Goal: Transaction & Acquisition: Book appointment/travel/reservation

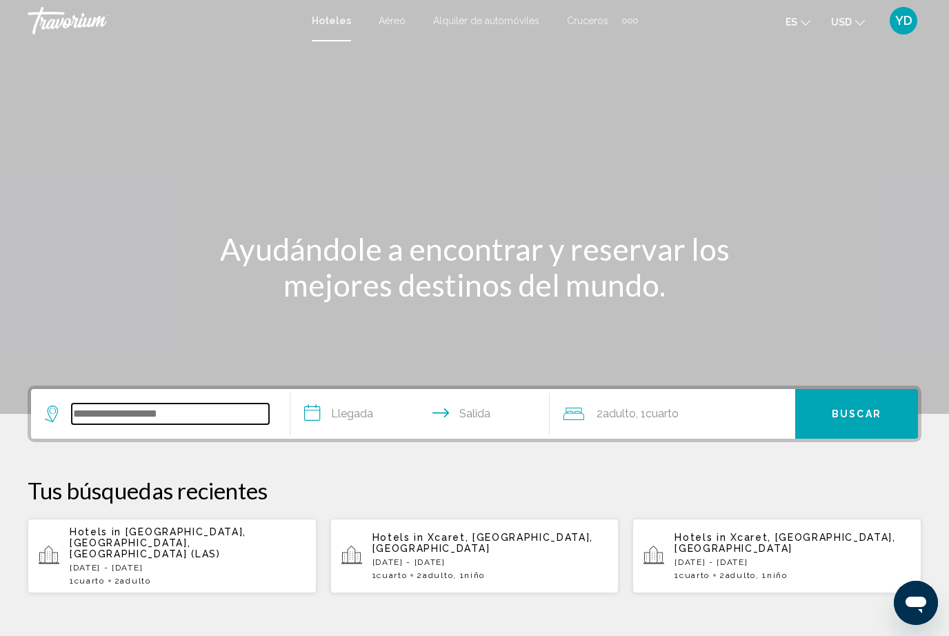
click at [105, 412] on input "Search widget" at bounding box center [170, 413] width 197 height 21
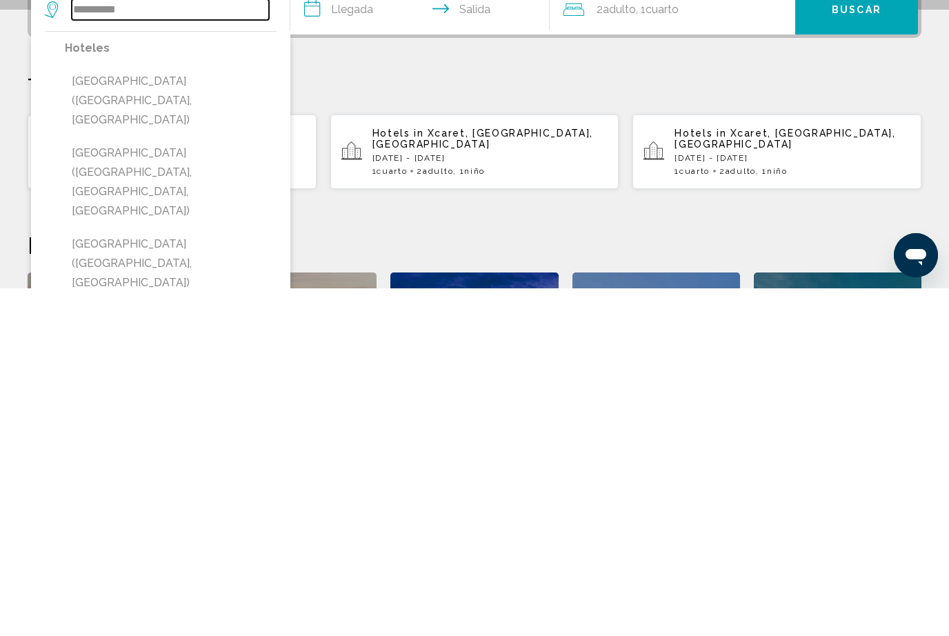
scroll to position [61, 0]
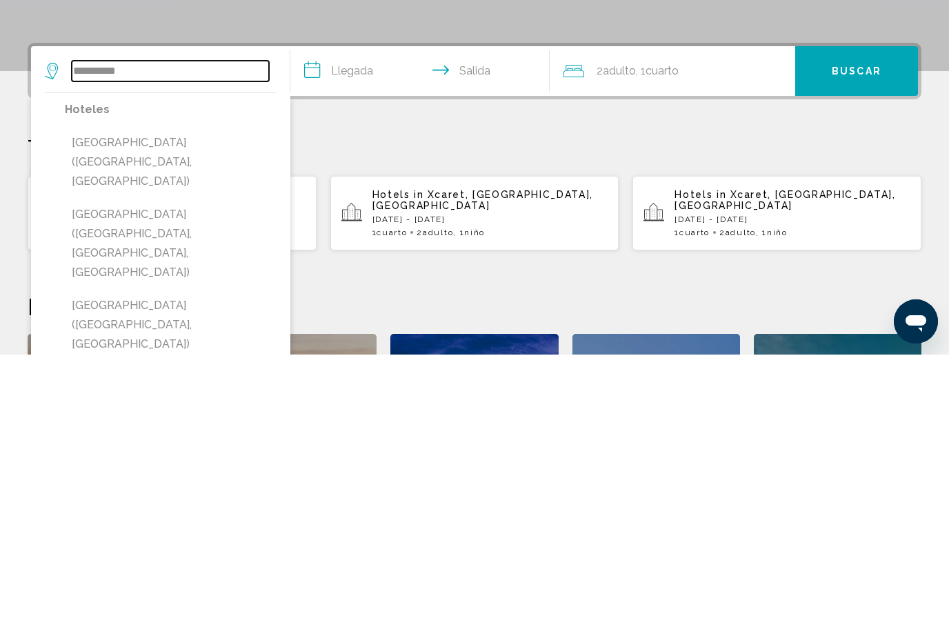
type input "*********"
click at [478, 496] on p "[DATE] - [DATE]" at bounding box center [490, 501] width 236 height 10
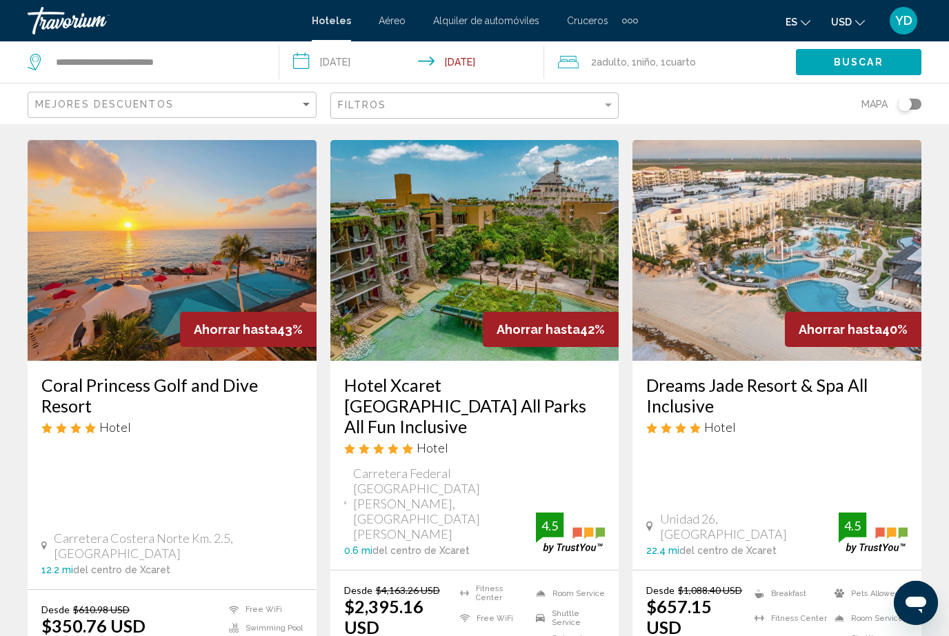
scroll to position [580, 0]
click at [357, 62] on input "**********" at bounding box center [414, 64] width 271 height 46
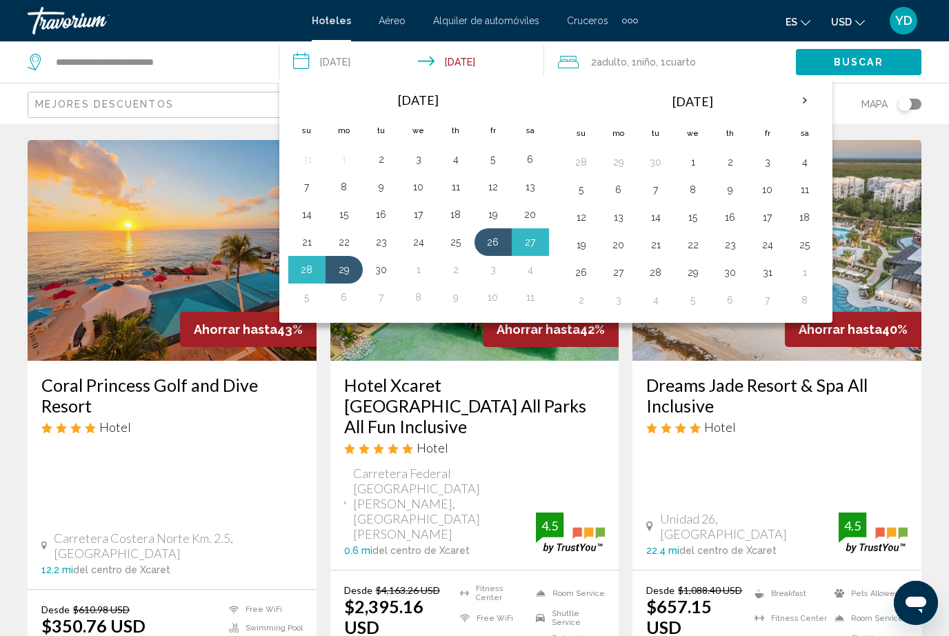
click at [484, 243] on button "26" at bounding box center [493, 241] width 22 height 19
click at [380, 271] on button "30" at bounding box center [381, 269] width 22 height 19
type input "**********"
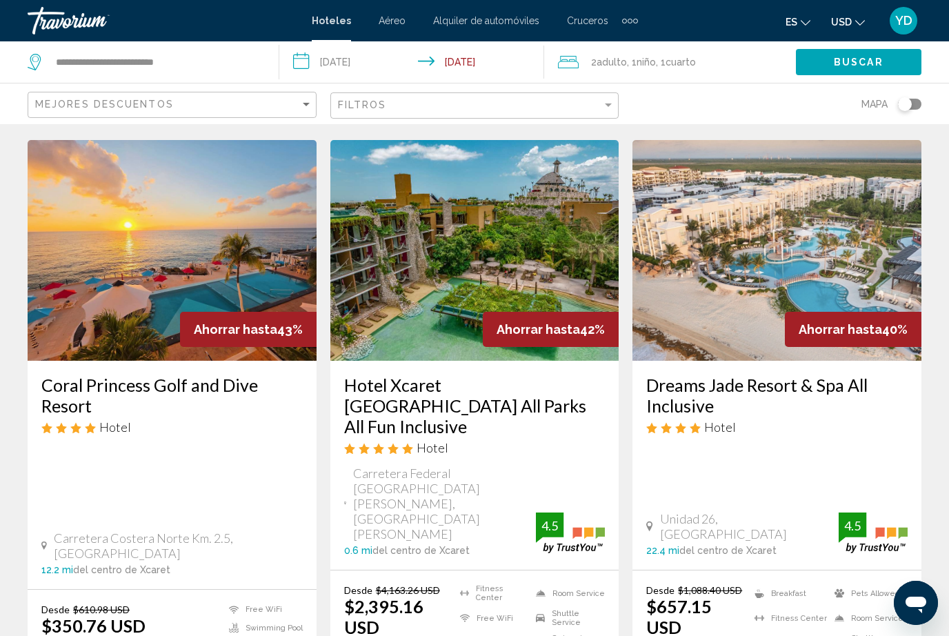
click at [863, 50] on button "Buscar" at bounding box center [858, 62] width 125 height 26
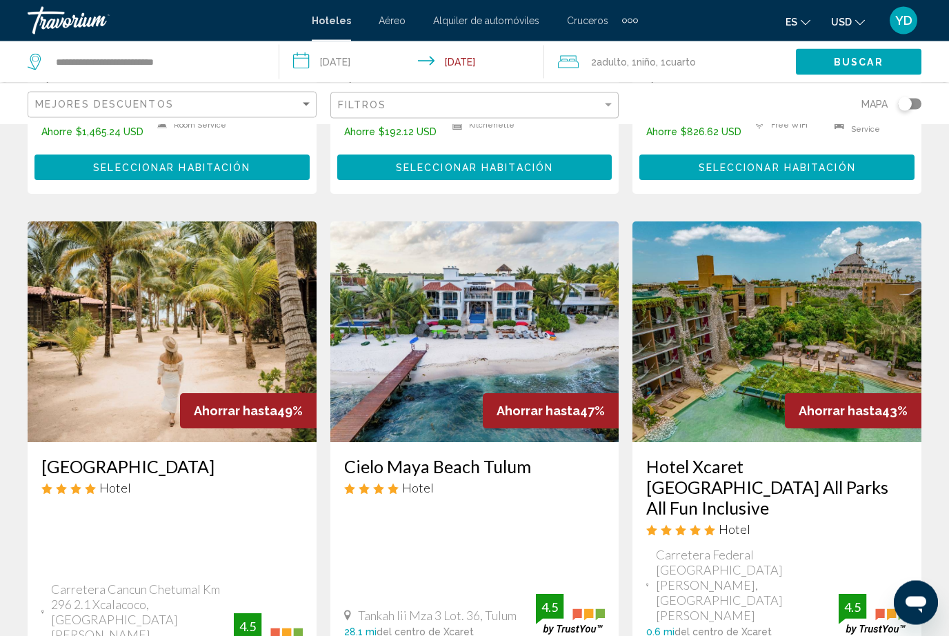
scroll to position [496, 0]
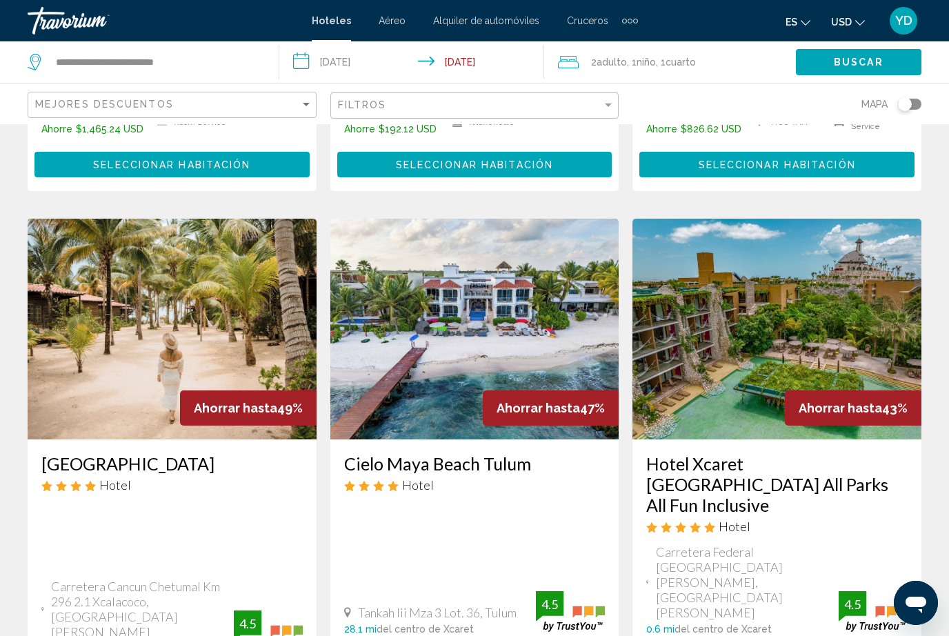
click at [728, 343] on img "Main content" at bounding box center [776, 329] width 289 height 221
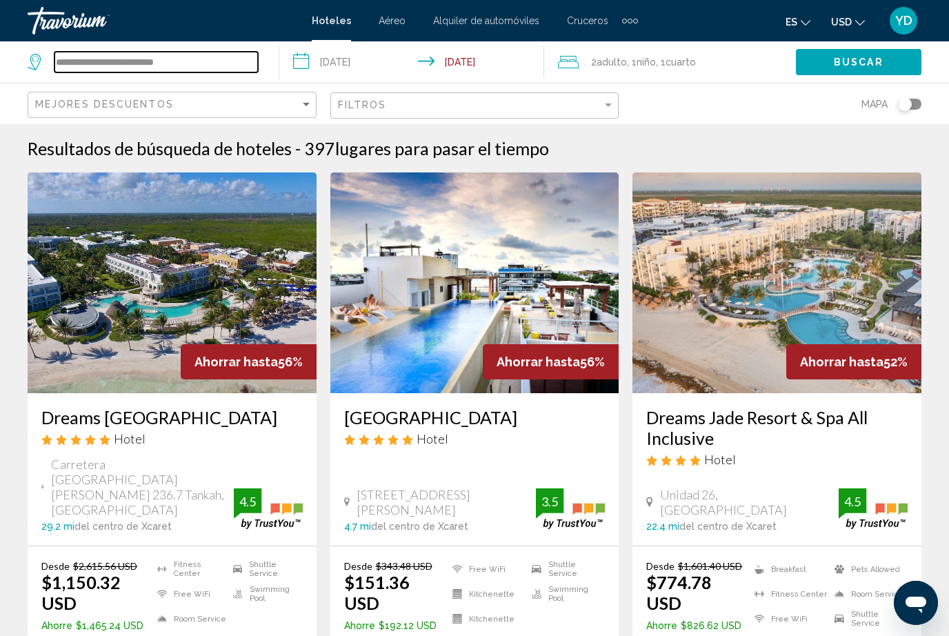
click at [203, 59] on input "**********" at bounding box center [155, 62] width 203 height 21
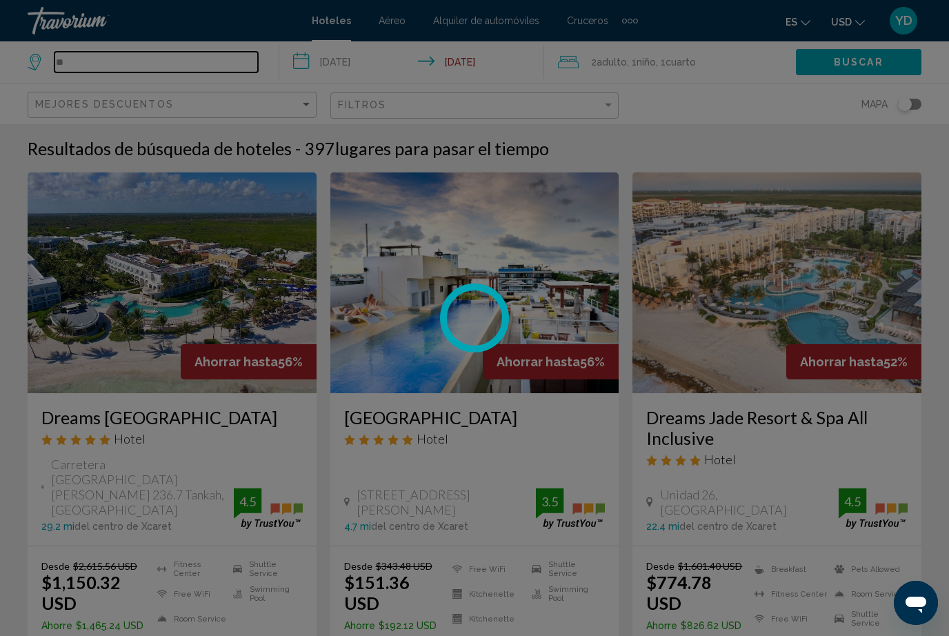
type input "*"
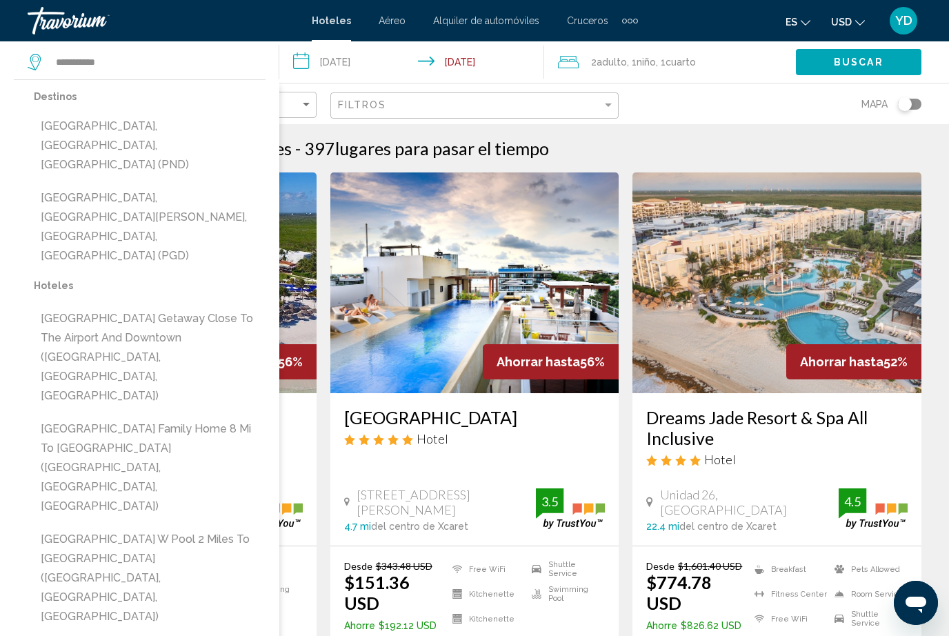
click at [72, 185] on button "[GEOGRAPHIC_DATA], [GEOGRAPHIC_DATA][PERSON_NAME], [GEOGRAPHIC_DATA], [GEOGRAPH…" at bounding box center [150, 227] width 232 height 84
type input "**********"
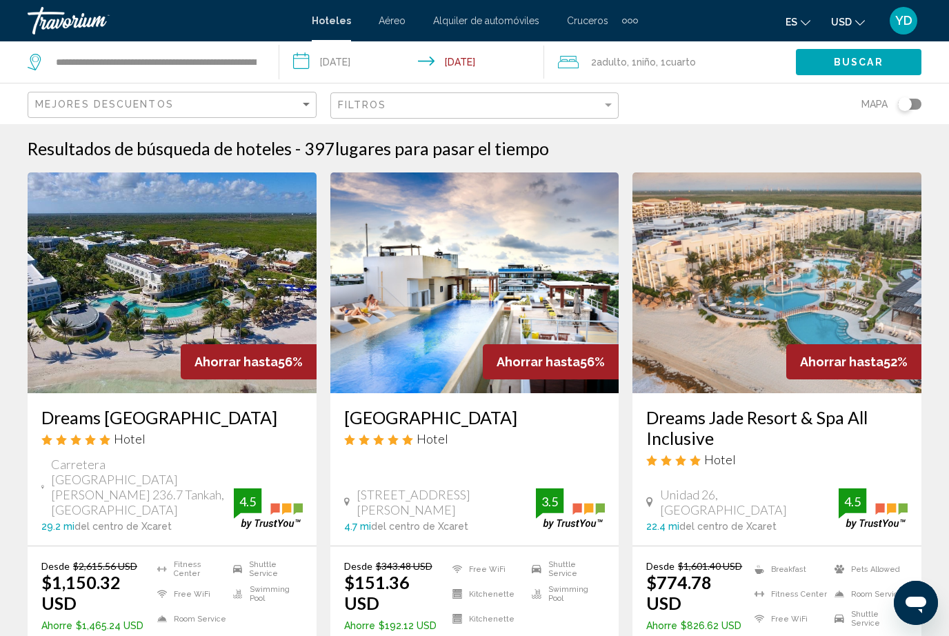
click at [358, 64] on input "**********" at bounding box center [414, 64] width 271 height 46
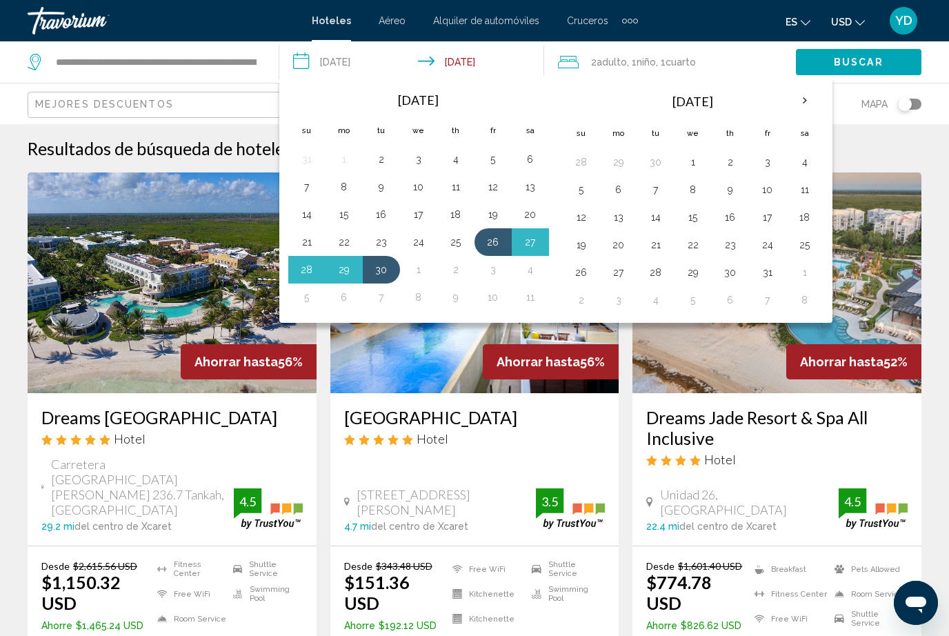
click at [489, 150] on button "5" at bounding box center [493, 159] width 22 height 19
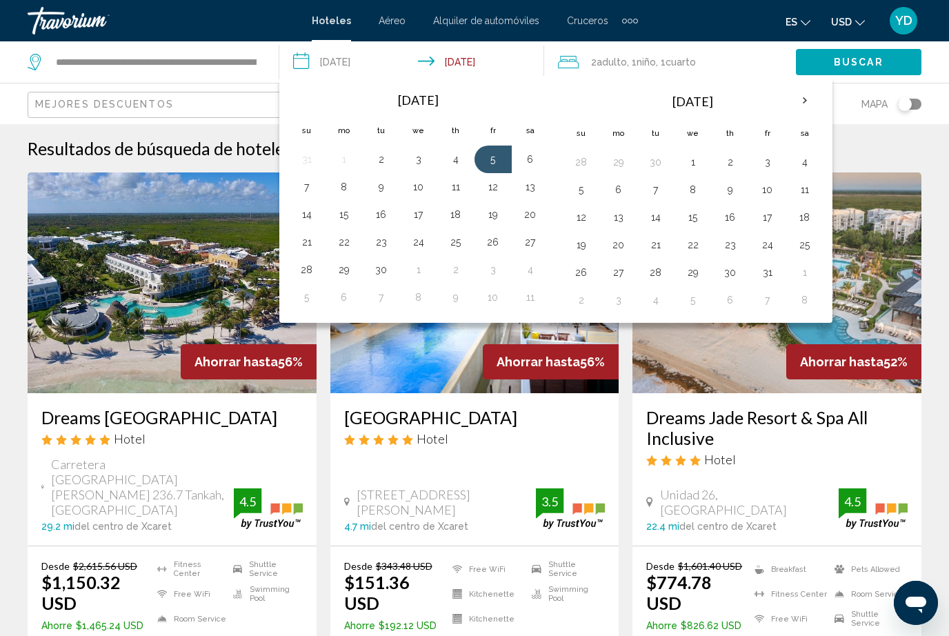
click at [310, 182] on button "7" at bounding box center [307, 186] width 22 height 19
type input "**********"
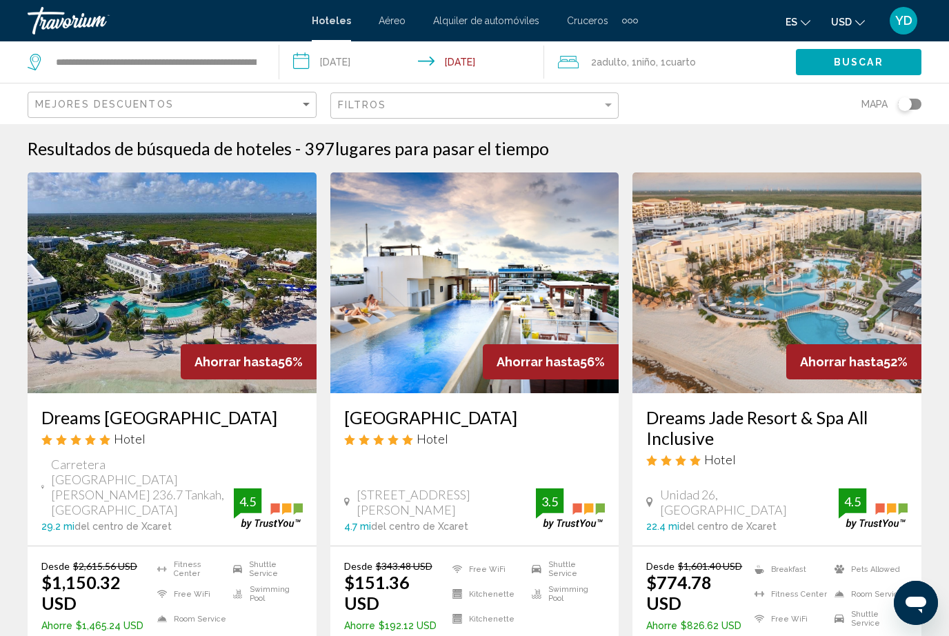
click at [866, 54] on button "Buscar" at bounding box center [858, 62] width 125 height 26
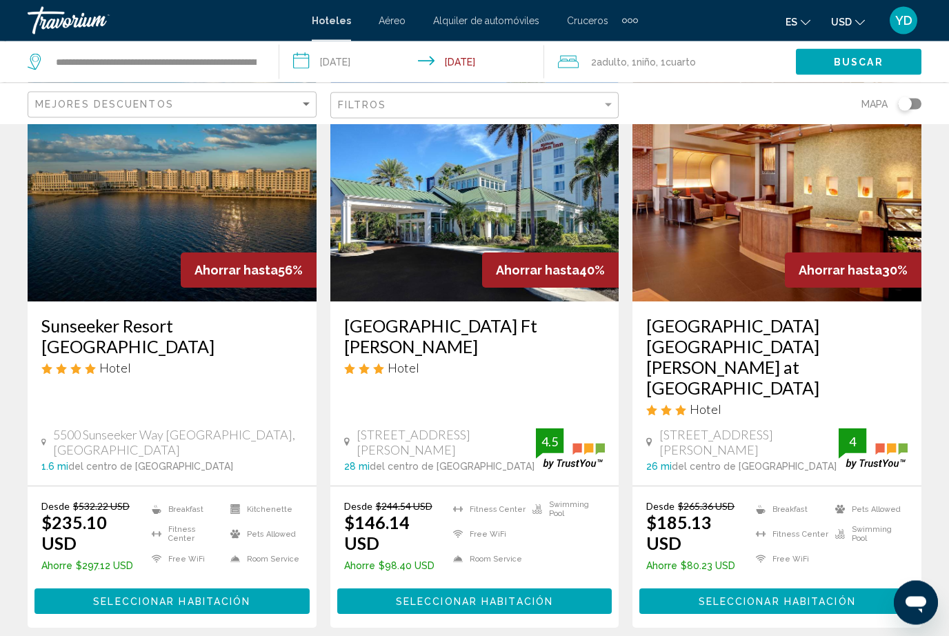
scroll to position [92, 0]
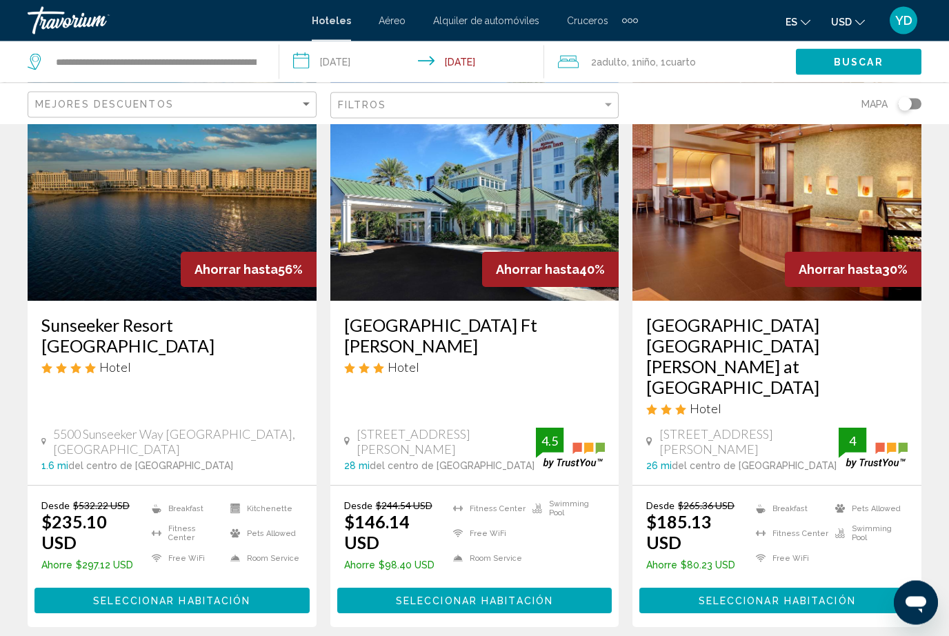
click at [160, 221] on img "Main content" at bounding box center [172, 191] width 289 height 221
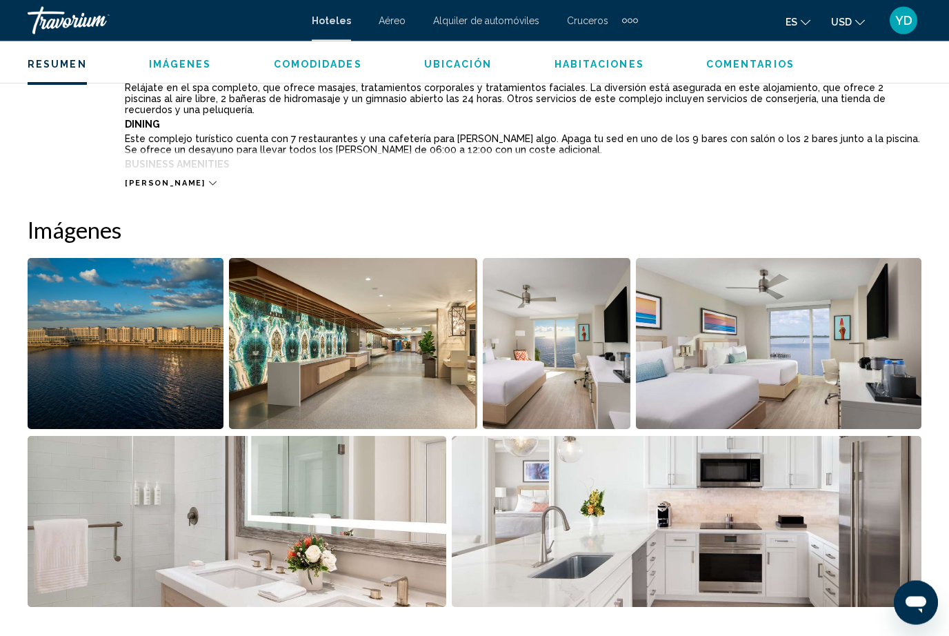
scroll to position [783, 0]
click at [310, 359] on img "Open full-screen image slider" at bounding box center [353, 343] width 248 height 171
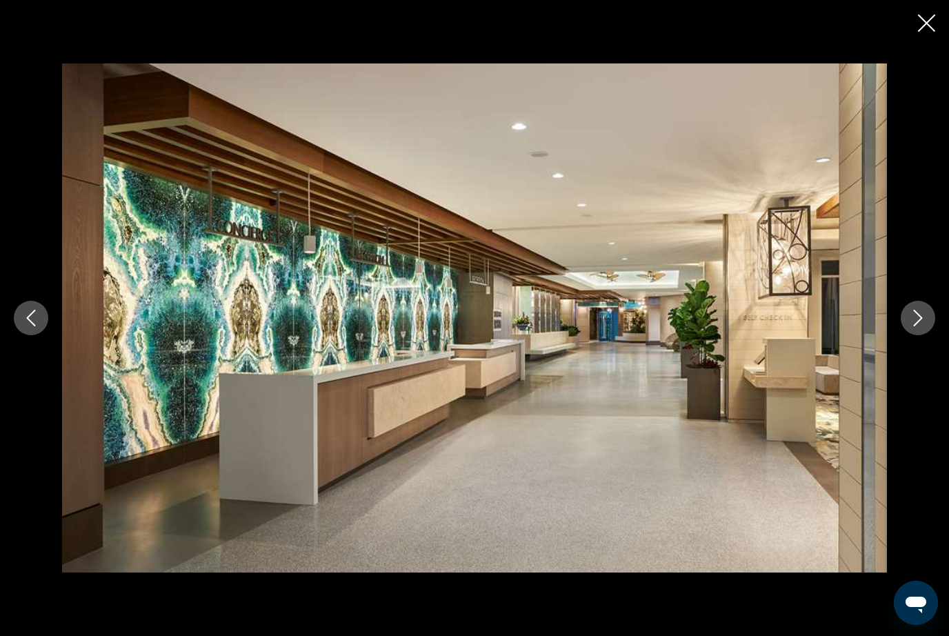
click at [41, 325] on div "Main content" at bounding box center [474, 317] width 949 height 509
click at [30, 331] on button "Previous image" at bounding box center [31, 318] width 34 height 34
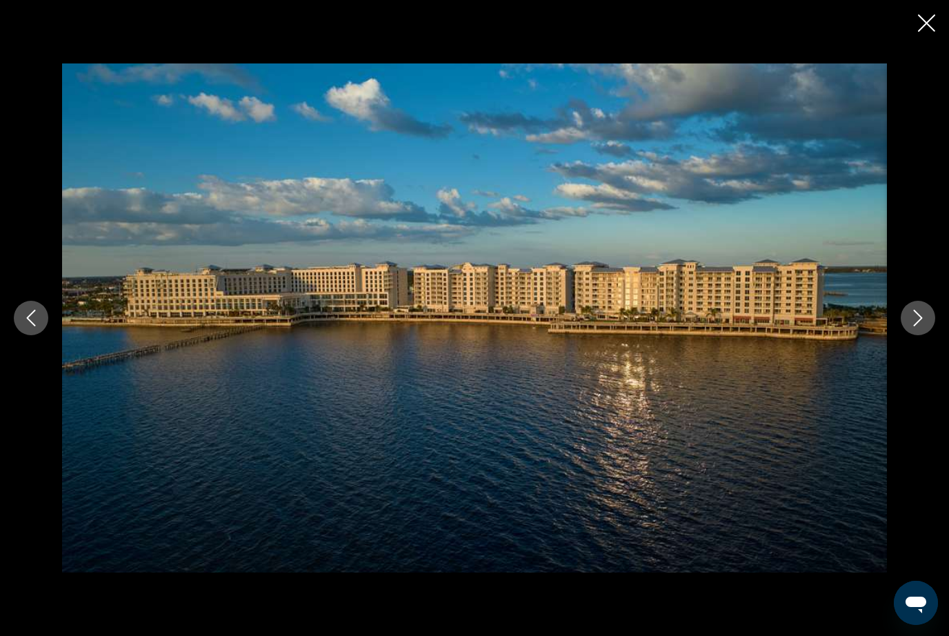
click at [929, 335] on button "Next image" at bounding box center [917, 318] width 34 height 34
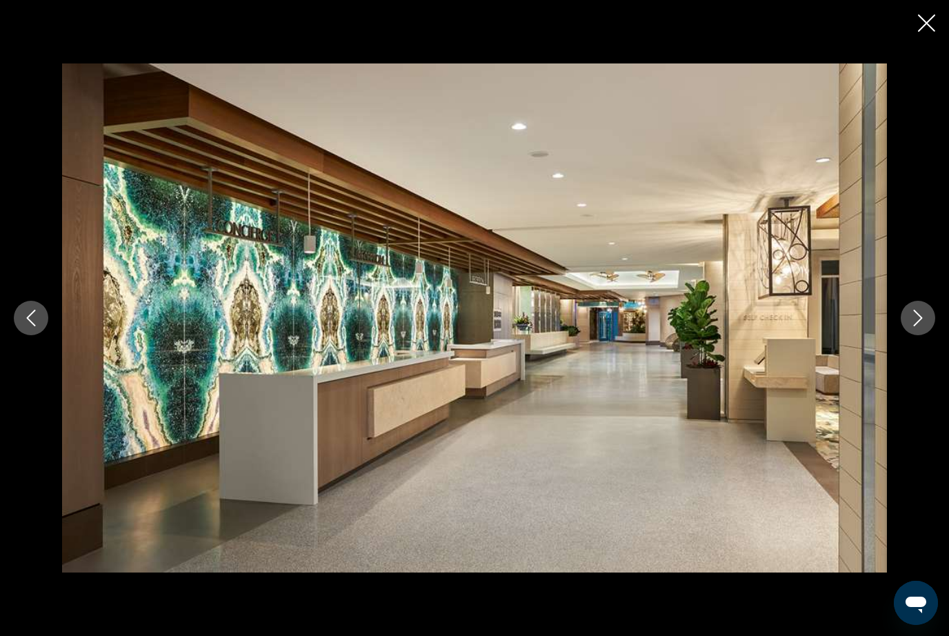
click at [915, 326] on icon "Next image" at bounding box center [917, 318] width 17 height 17
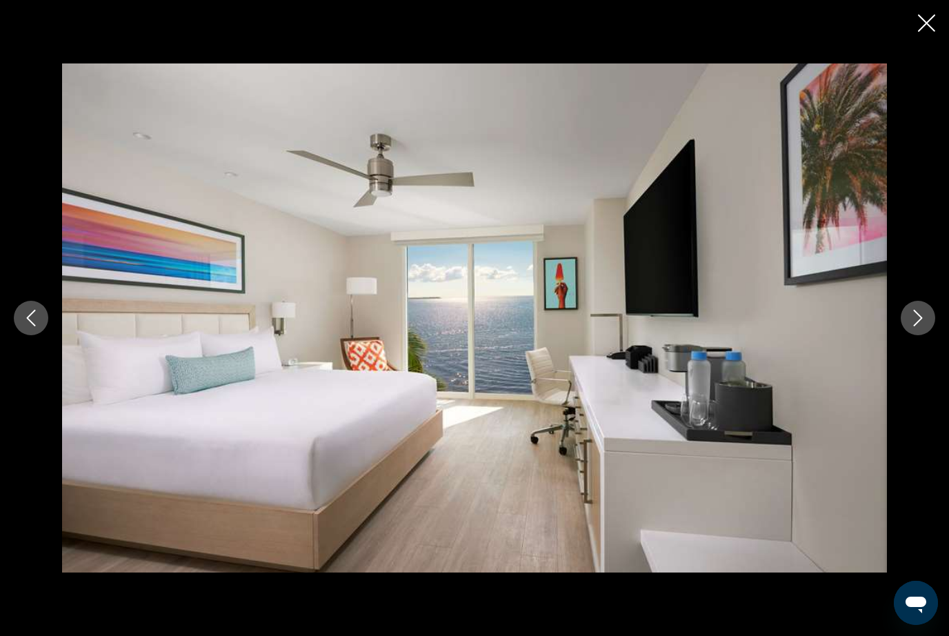
click at [934, 335] on button "Next image" at bounding box center [917, 318] width 34 height 34
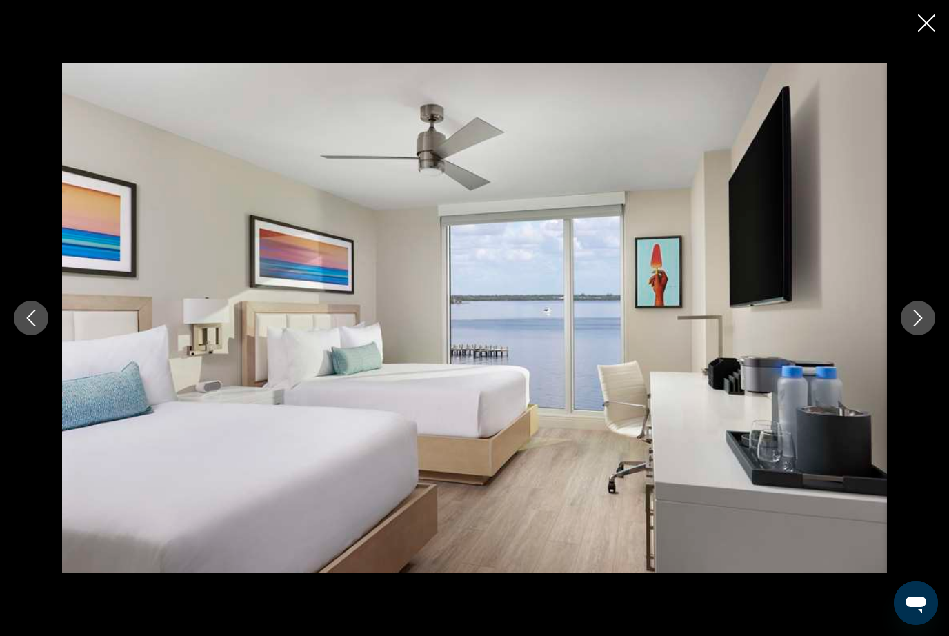
click at [915, 326] on icon "Next image" at bounding box center [917, 318] width 17 height 17
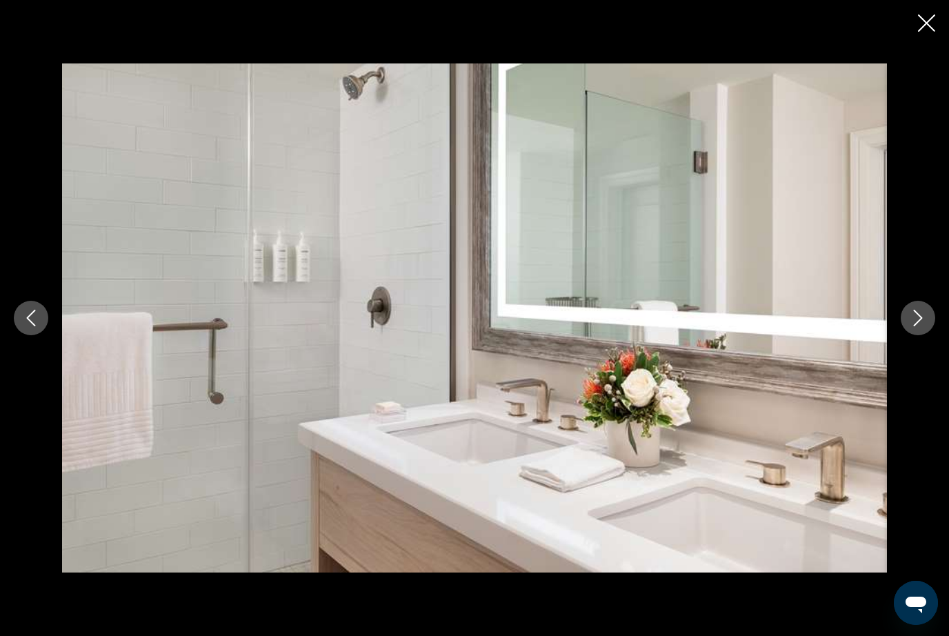
click at [916, 335] on button "Next image" at bounding box center [917, 318] width 34 height 34
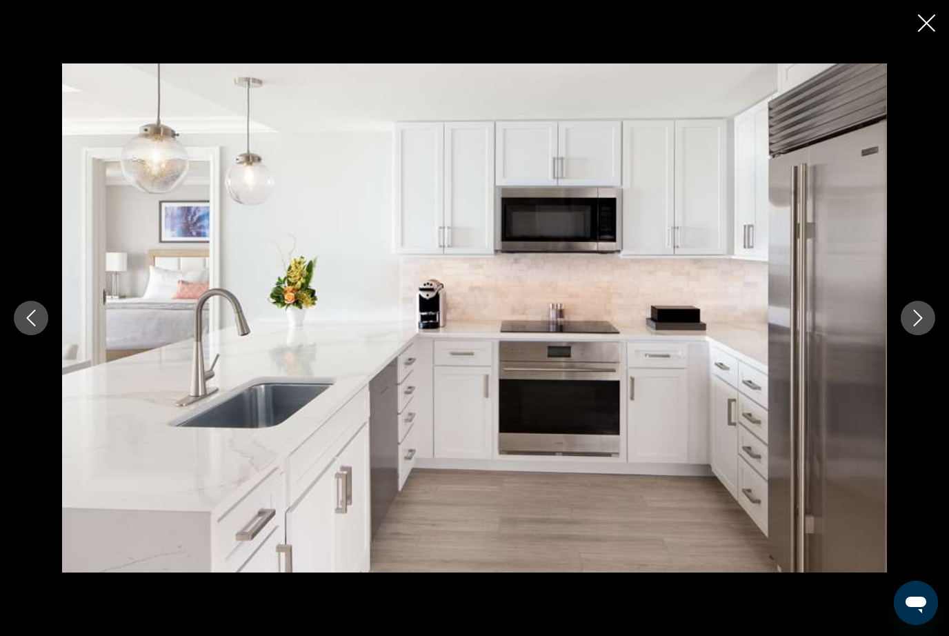
click at [912, 326] on icon "Next image" at bounding box center [917, 318] width 17 height 17
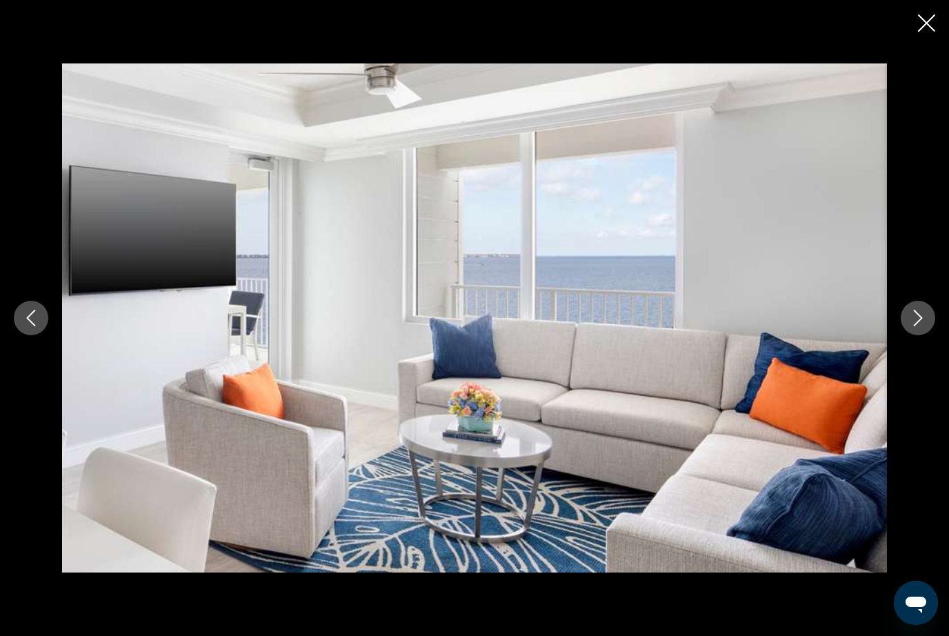
click at [919, 326] on icon "Next image" at bounding box center [918, 318] width 9 height 17
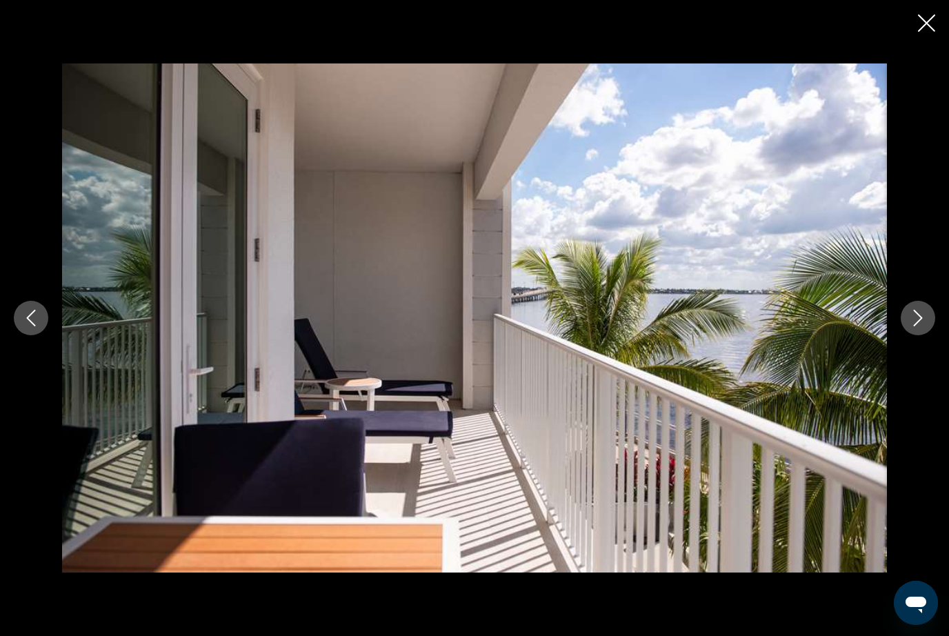
click at [922, 326] on icon "Next image" at bounding box center [917, 318] width 17 height 17
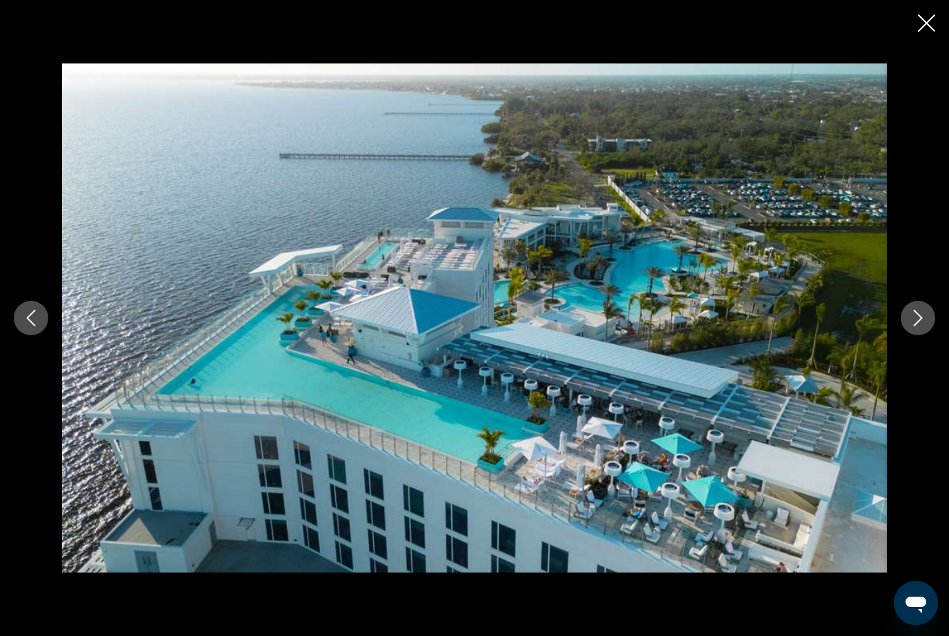
click at [929, 330] on button "Next image" at bounding box center [917, 318] width 34 height 34
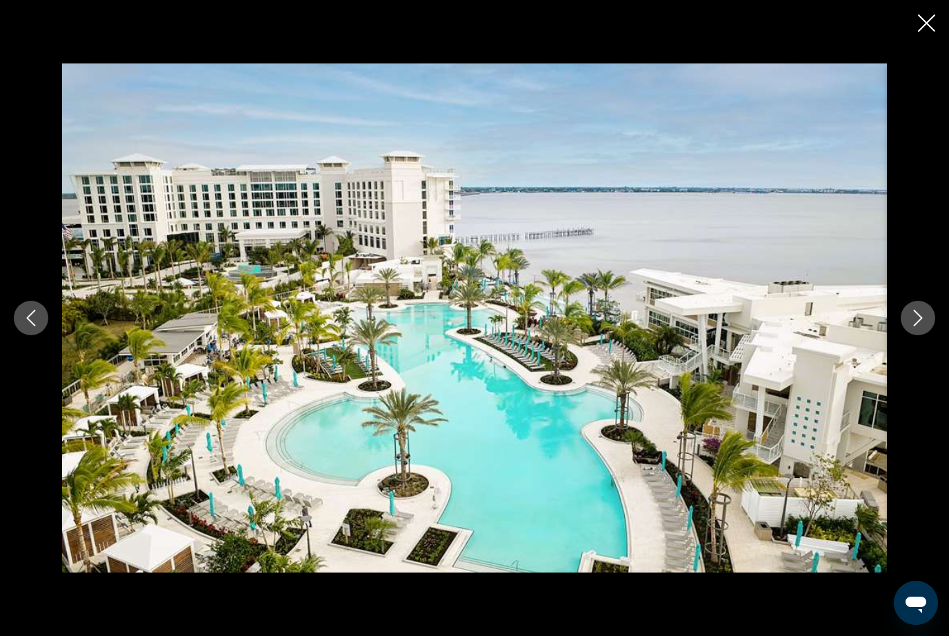
click at [927, 335] on button "Next image" at bounding box center [917, 318] width 34 height 34
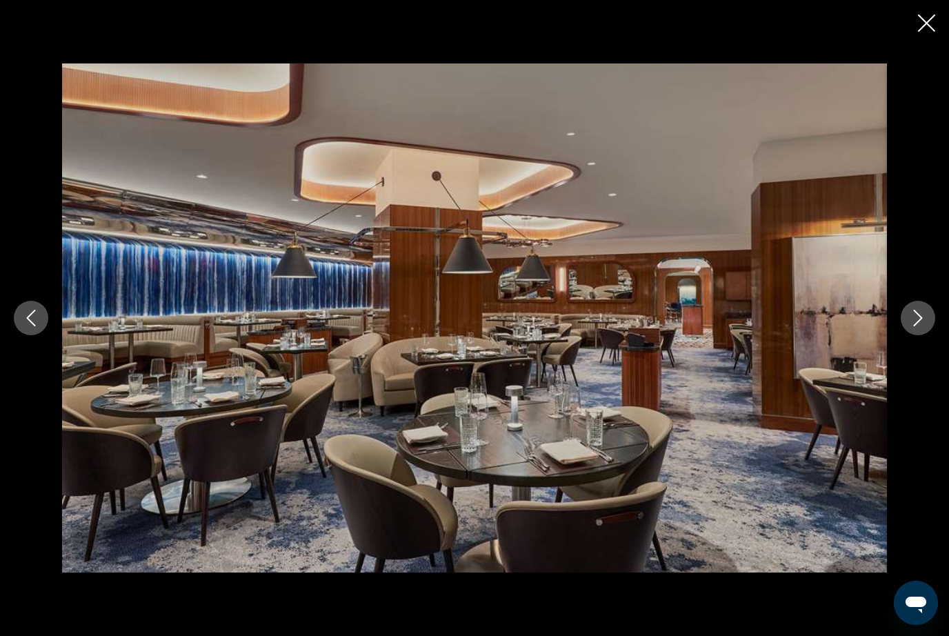
click at [913, 326] on icon "Next image" at bounding box center [917, 318] width 17 height 17
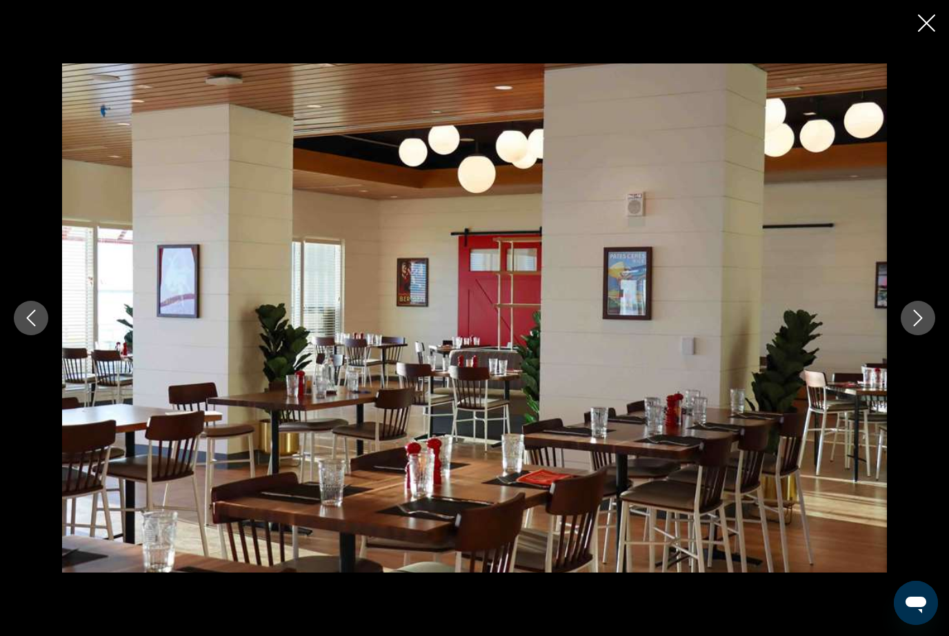
click at [932, 335] on button "Next image" at bounding box center [917, 318] width 34 height 34
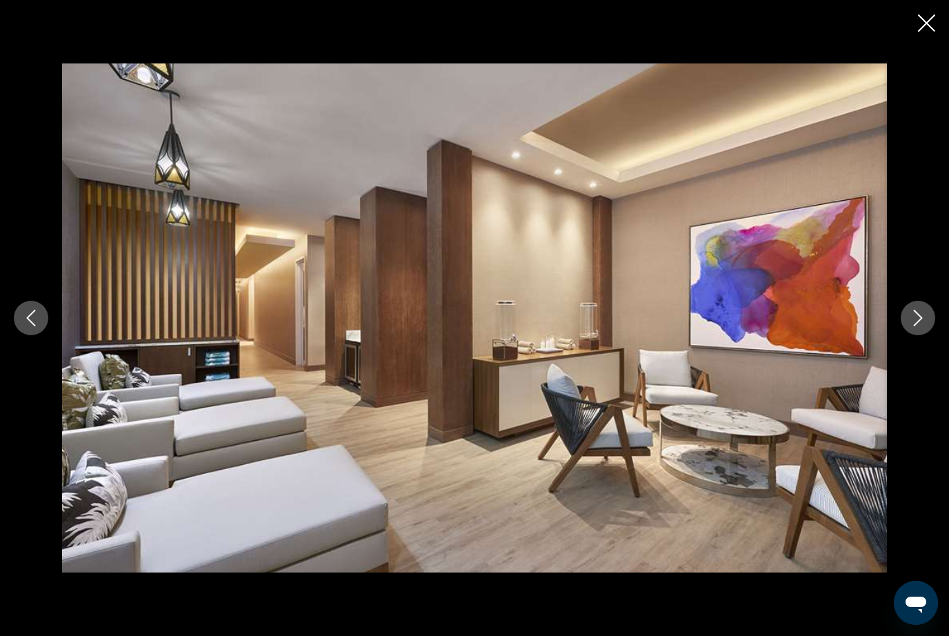
click at [925, 326] on icon "Next image" at bounding box center [917, 318] width 17 height 17
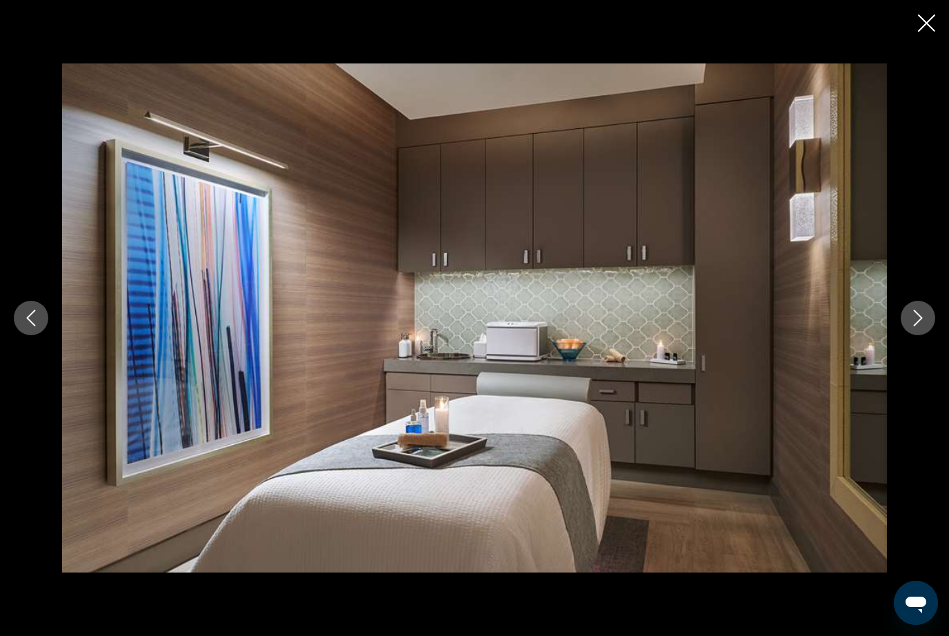
click at [886, 328] on img "Main content" at bounding box center [474, 317] width 825 height 509
click at [910, 326] on icon "Next image" at bounding box center [917, 318] width 17 height 17
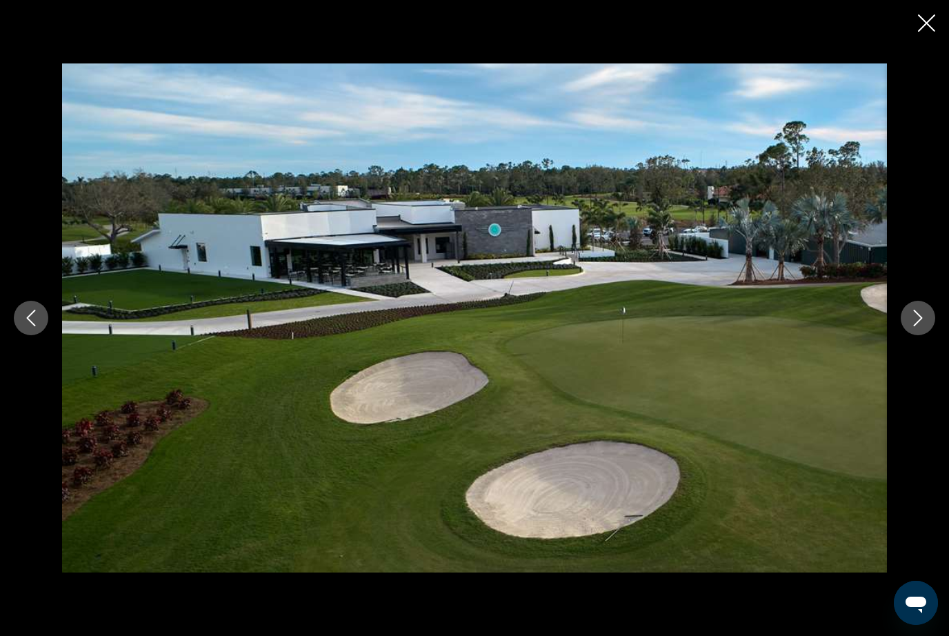
click at [920, 326] on icon "Next image" at bounding box center [918, 318] width 9 height 17
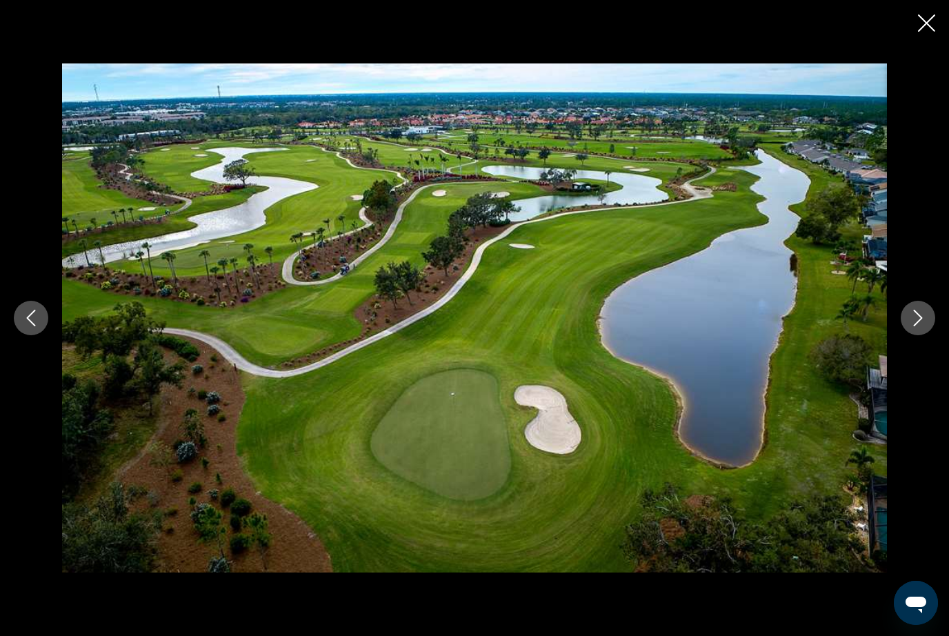
click at [930, 335] on button "Next image" at bounding box center [917, 318] width 34 height 34
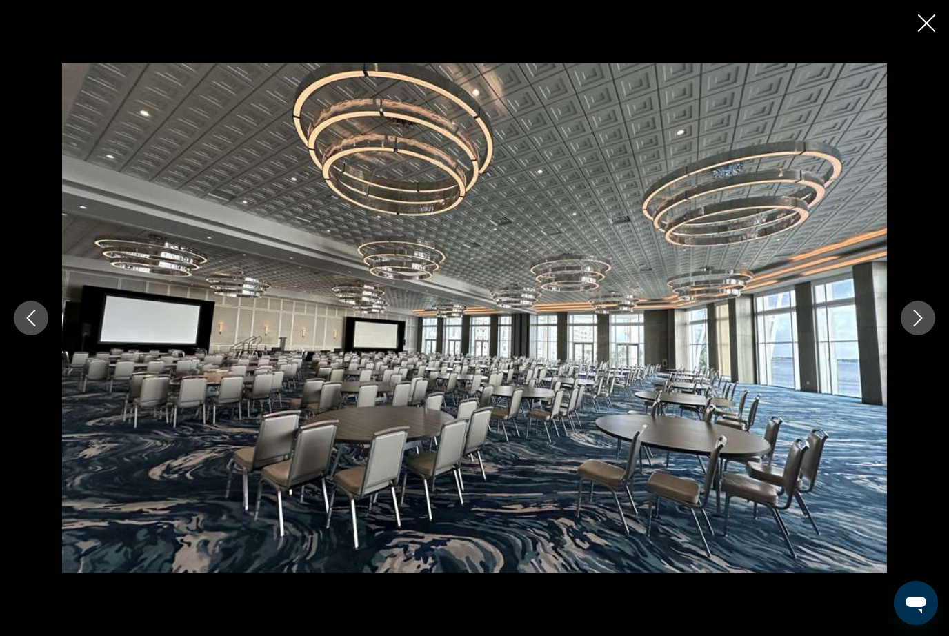
click at [912, 326] on icon "Next image" at bounding box center [917, 318] width 17 height 17
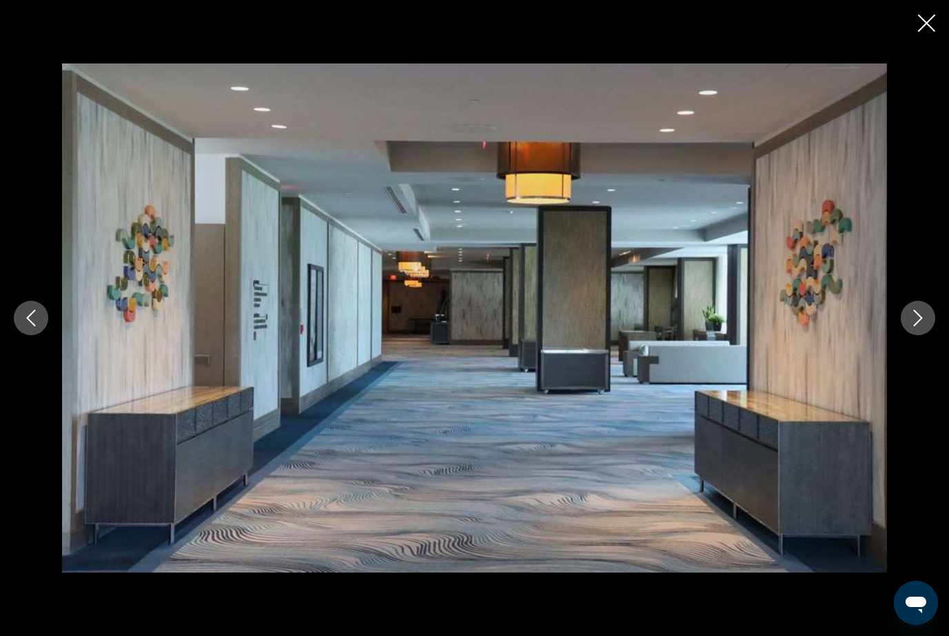
click at [909, 326] on icon "Next image" at bounding box center [917, 318] width 17 height 17
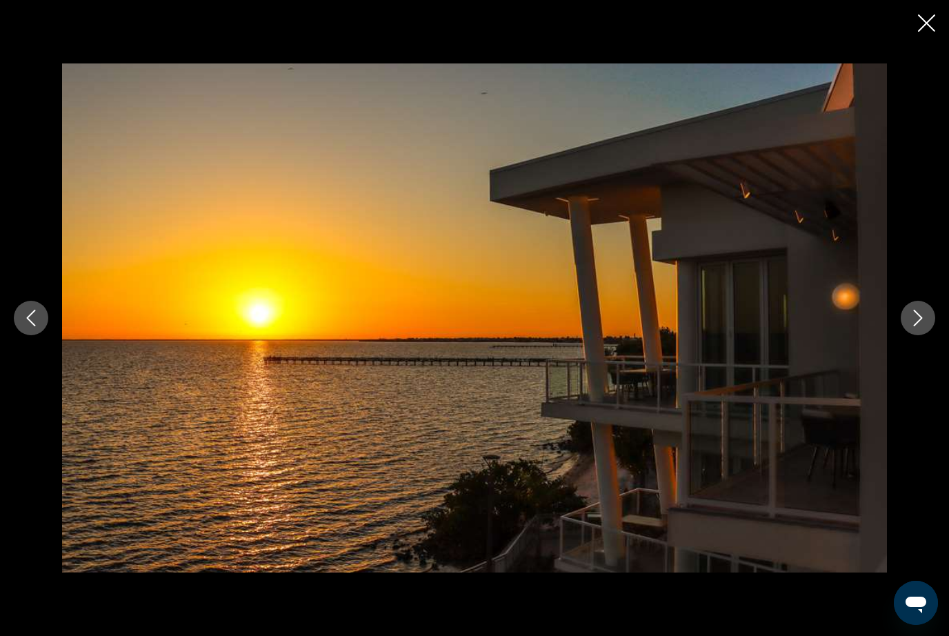
click at [903, 335] on button "Next image" at bounding box center [917, 318] width 34 height 34
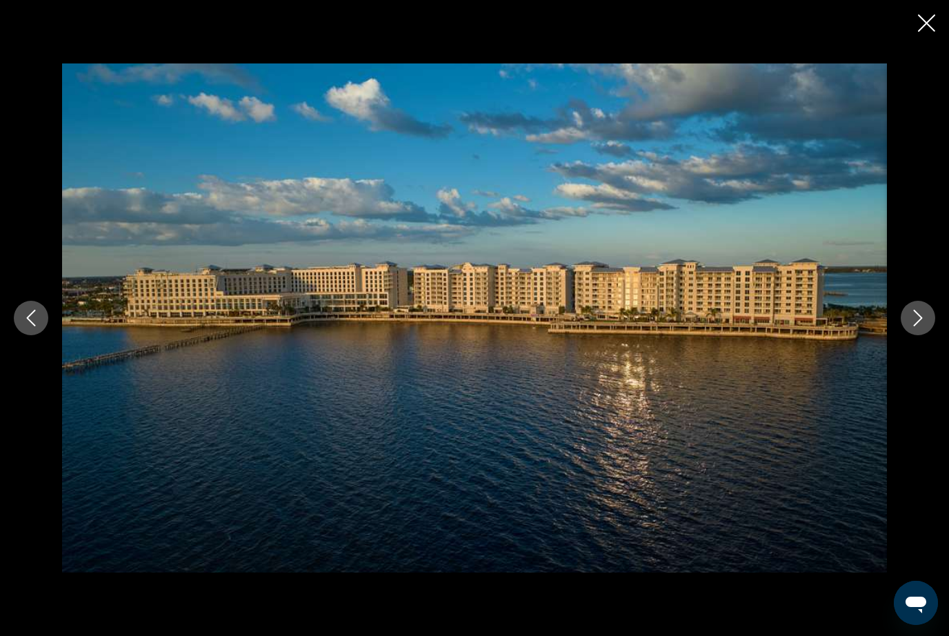
click at [28, 326] on icon "Previous image" at bounding box center [31, 318] width 17 height 17
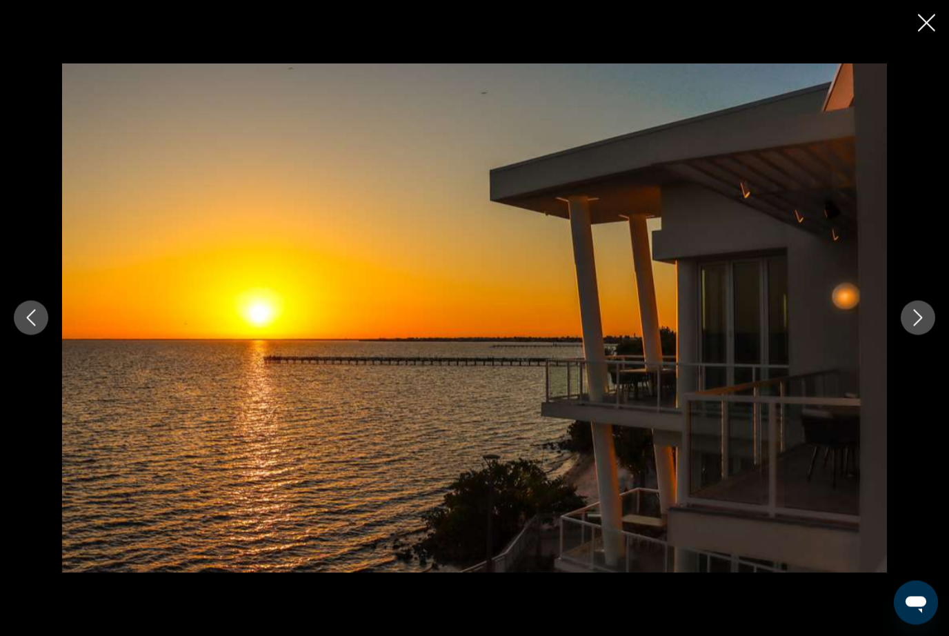
scroll to position [0, 0]
click at [923, 26] on icon "Close slideshow" at bounding box center [926, 22] width 17 height 17
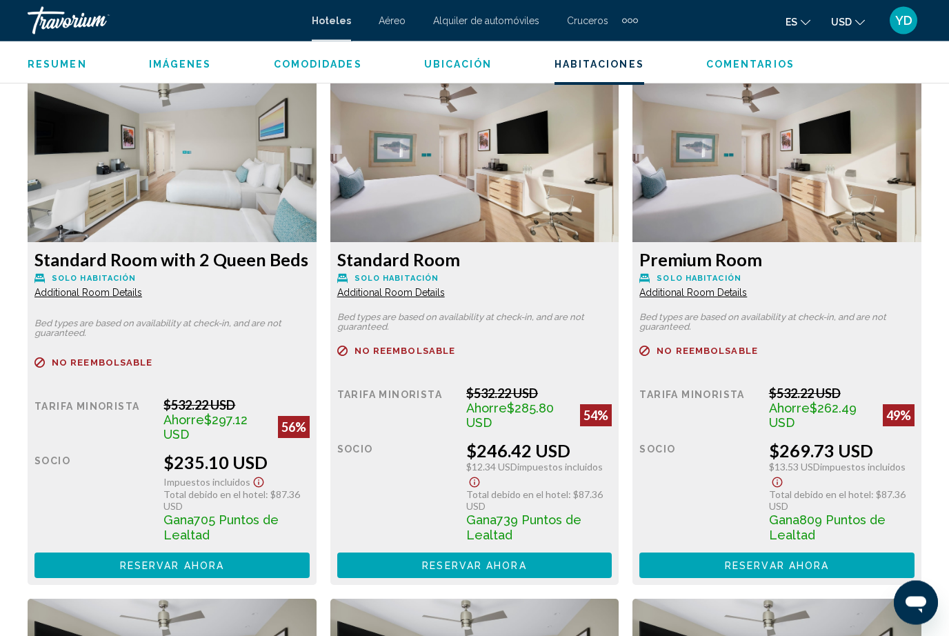
scroll to position [2140, 0]
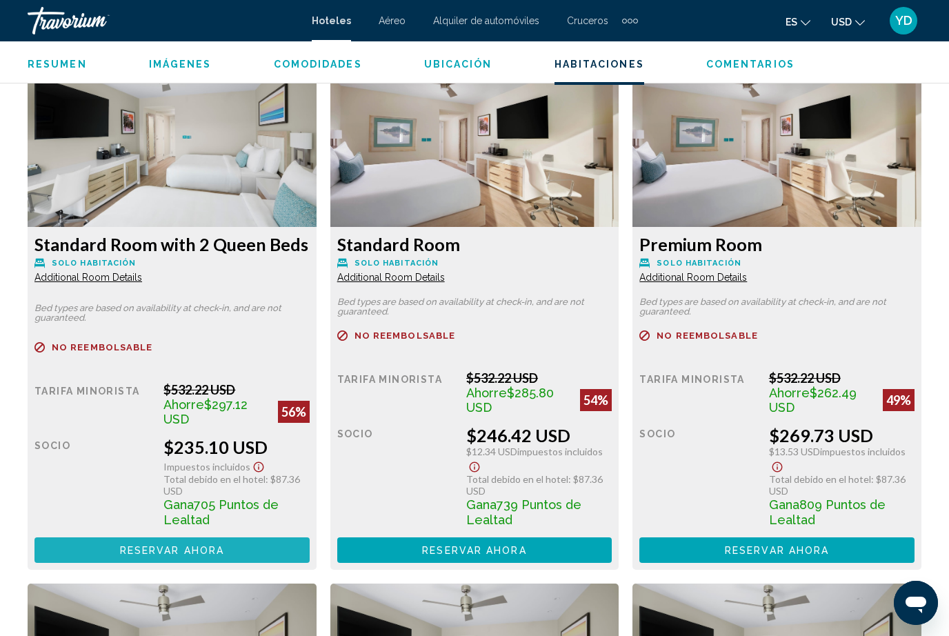
click at [166, 550] on span "Reservar ahora" at bounding box center [172, 550] width 104 height 11
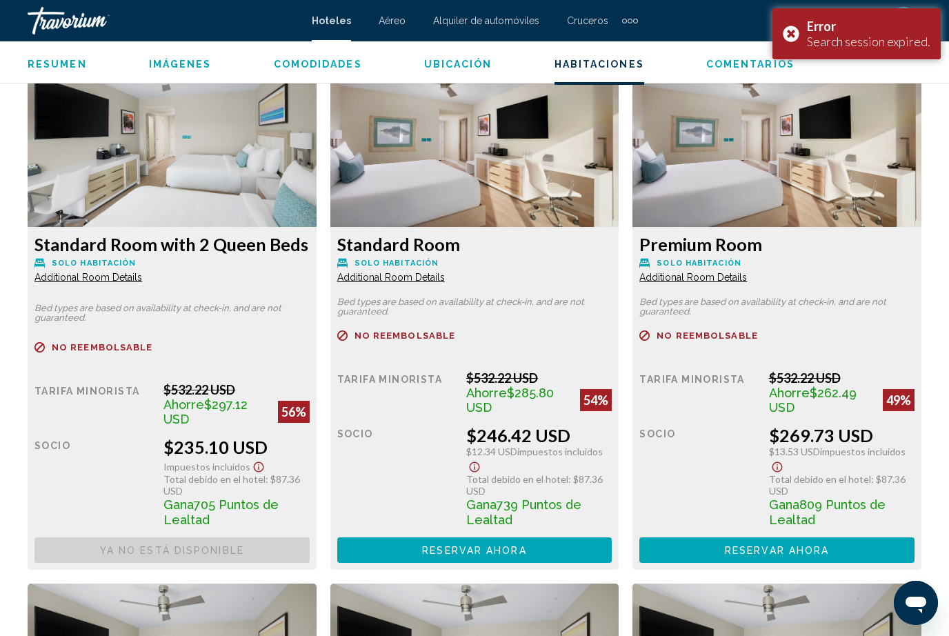
click at [0, 0] on span "Reservar ahora" at bounding box center [0, 0] width 0 height 0
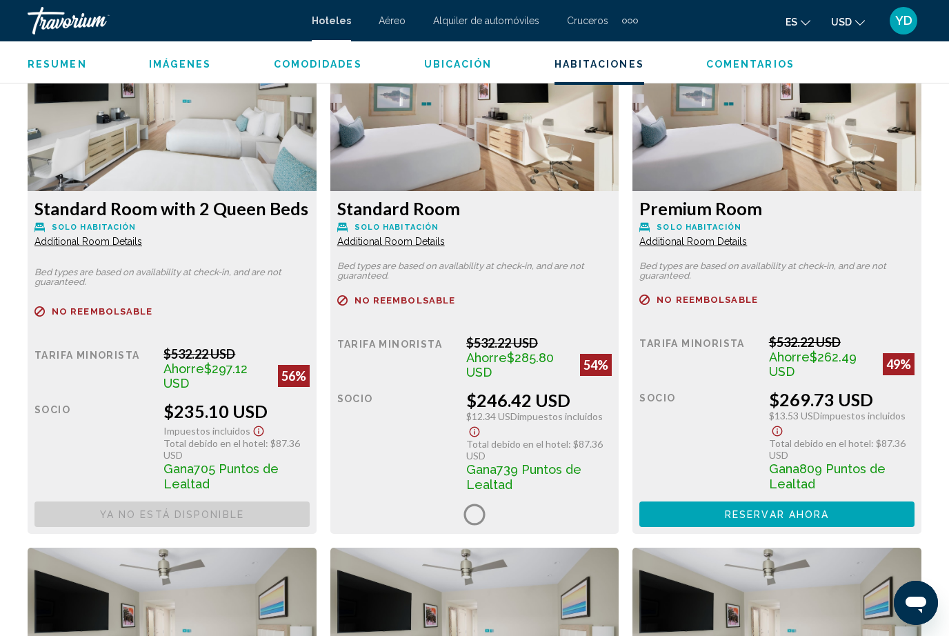
scroll to position [2177, 0]
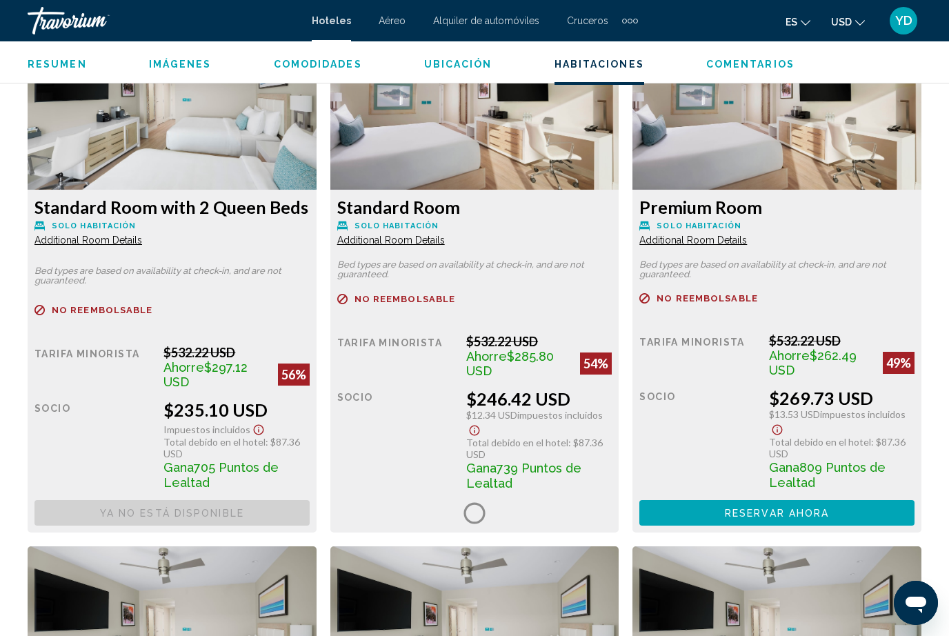
click at [153, 420] on div "Socio" at bounding box center [93, 444] width 119 height 90
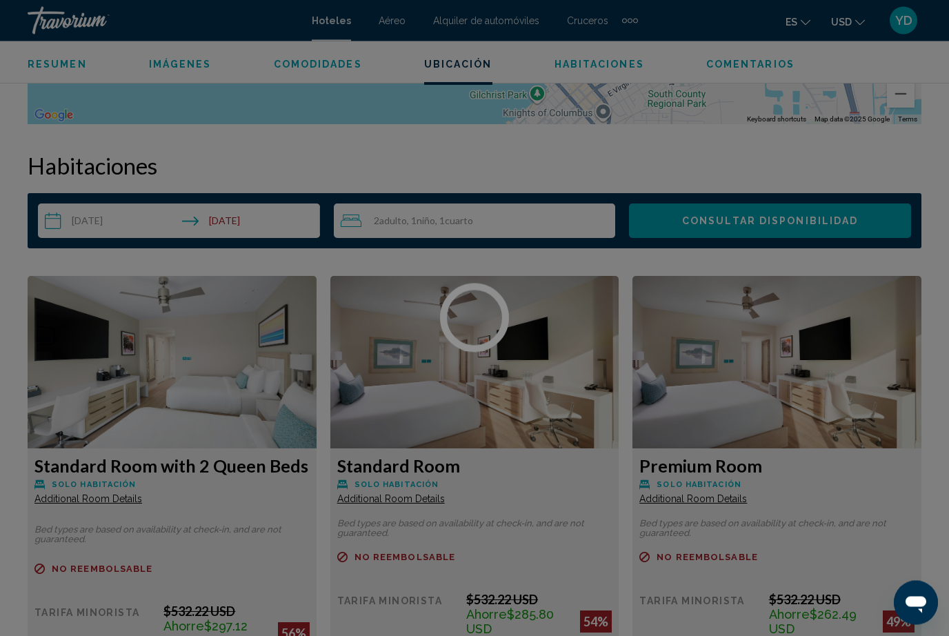
scroll to position [1982, 0]
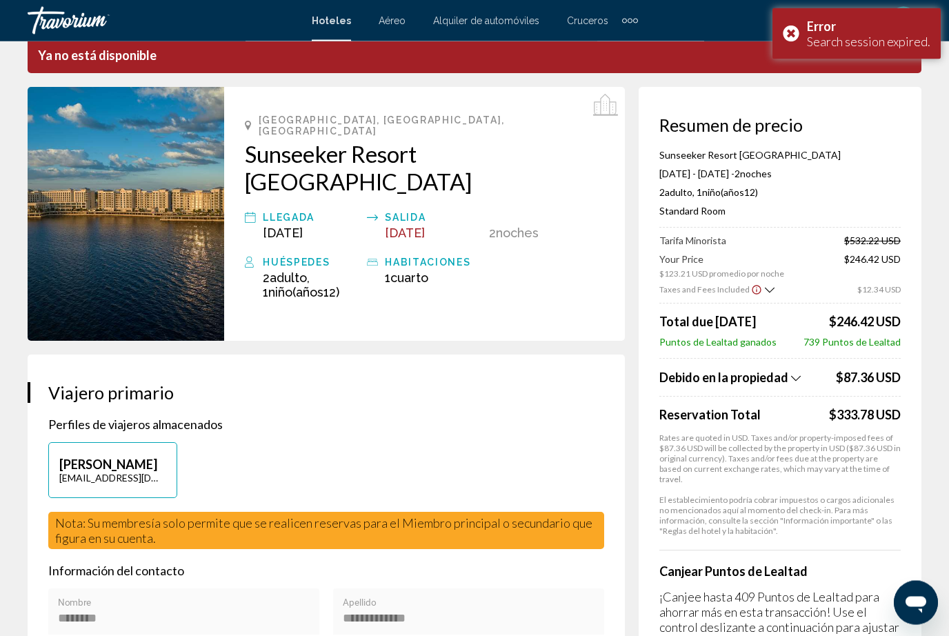
scroll to position [68, 0]
